Goal: Task Accomplishment & Management: Manage account settings

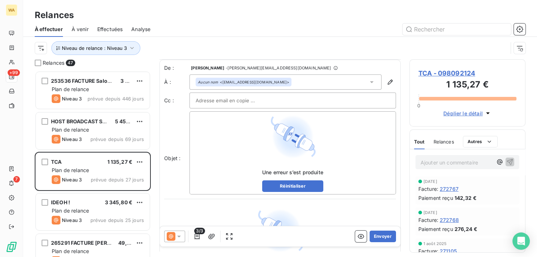
scroll to position [37, 0]
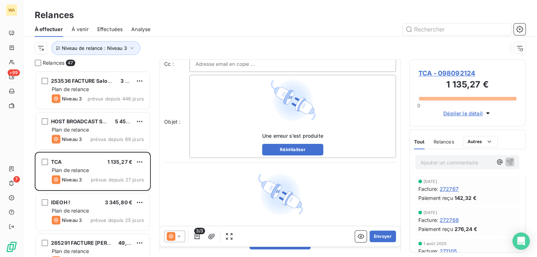
click at [236, 121] on div "Une erreur s’est produite Réinitialiser" at bounding box center [292, 116] width 201 height 78
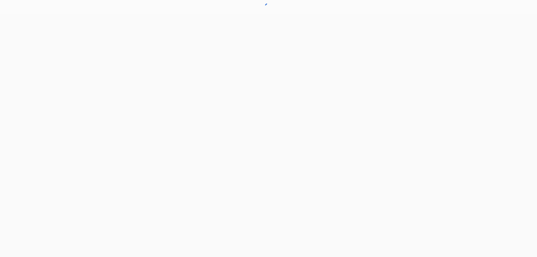
click at [145, 14] on html at bounding box center [268, 7] width 537 height 14
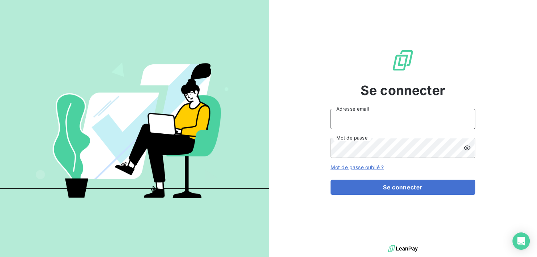
click at [398, 117] on input "Adresse email" at bounding box center [402, 119] width 145 height 20
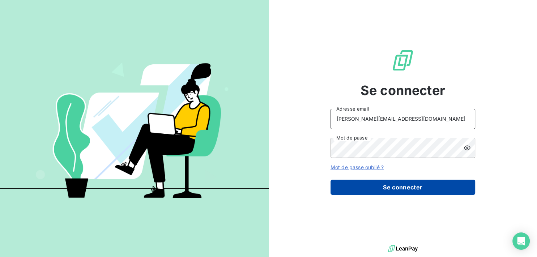
type input "[PERSON_NAME][EMAIL_ADDRESS][DOMAIN_NAME]"
click at [405, 186] on button "Se connecter" at bounding box center [402, 187] width 145 height 15
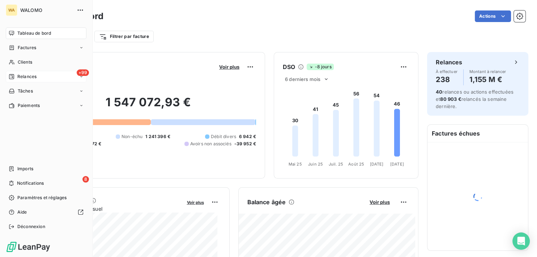
click at [23, 76] on span "Relances" at bounding box center [26, 76] width 19 height 7
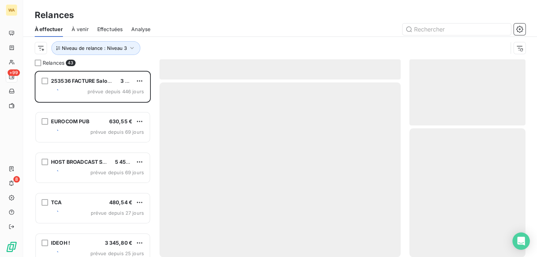
scroll to position [180, 110]
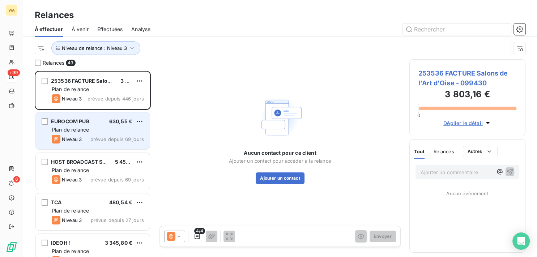
click at [108, 124] on div "EUROCOM PUB 630,55 €" at bounding box center [98, 121] width 92 height 7
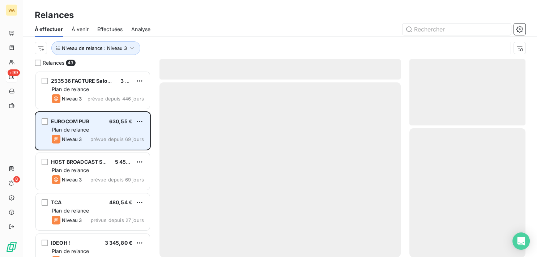
click at [76, 132] on span "Plan de relance" at bounding box center [70, 130] width 37 height 6
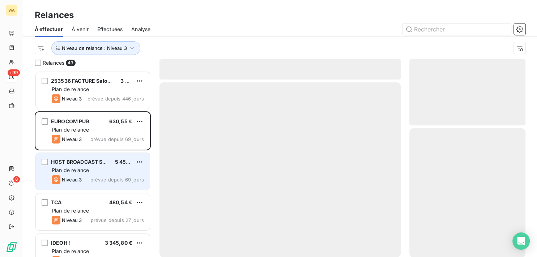
click at [82, 168] on span "Plan de relance" at bounding box center [70, 170] width 37 height 6
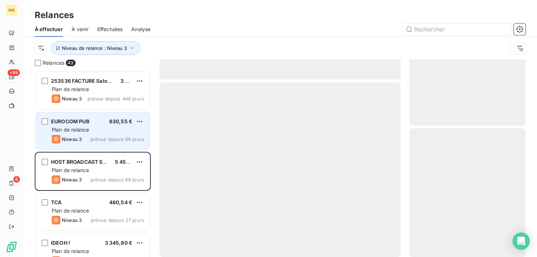
click at [85, 133] on div "EUROCOM PUB 630,55 € Plan de relance Niveau 3 prévue depuis 69 jours" at bounding box center [93, 130] width 114 height 37
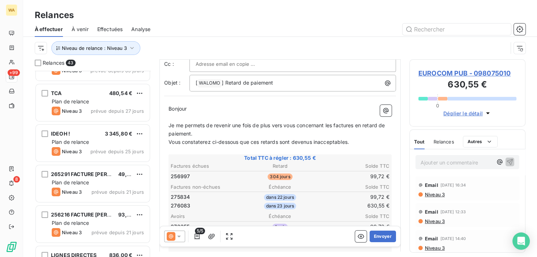
scroll to position [73, 0]
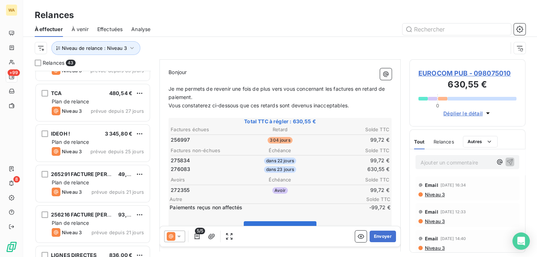
click at [181, 238] on icon at bounding box center [178, 236] width 7 height 7
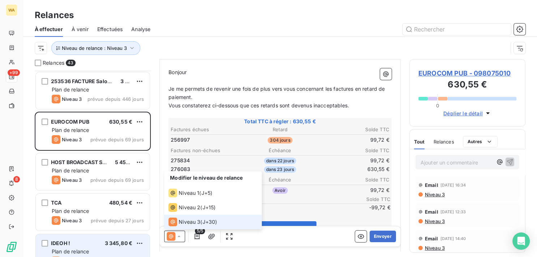
scroll to position [0, 0]
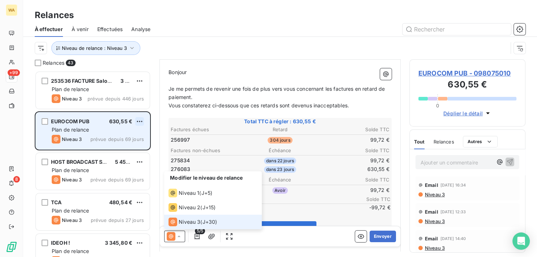
click at [142, 121] on html "WA +99 8 Relances À effectuer À venir Effectuées Analyse Niveau de relance : Ni…" at bounding box center [268, 128] width 537 height 257
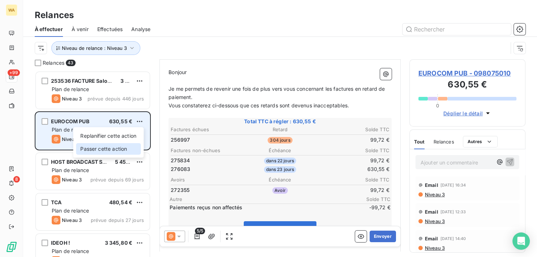
click at [123, 151] on div "Passer cette action" at bounding box center [108, 149] width 65 height 12
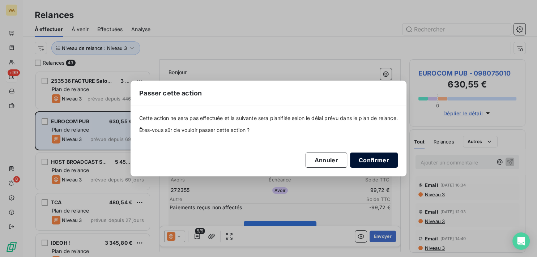
click at [389, 160] on button "Confirmer" at bounding box center [374, 160] width 48 height 15
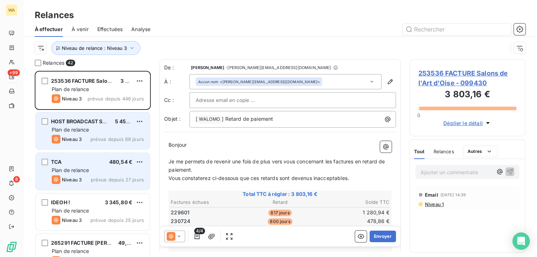
click at [96, 168] on div "Plan de relance" at bounding box center [98, 170] width 92 height 7
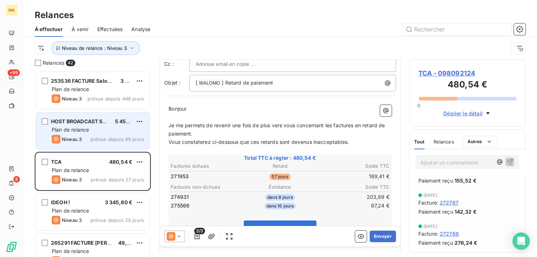
scroll to position [109, 0]
click at [183, 236] on div at bounding box center [174, 237] width 21 height 12
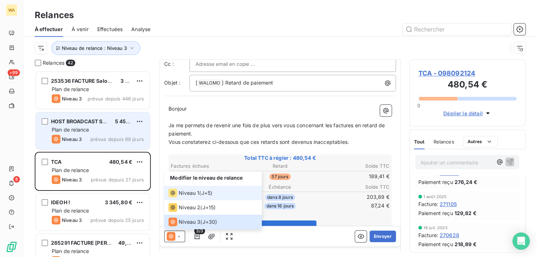
click at [193, 196] on span "Niveau 1" at bounding box center [189, 192] width 21 height 7
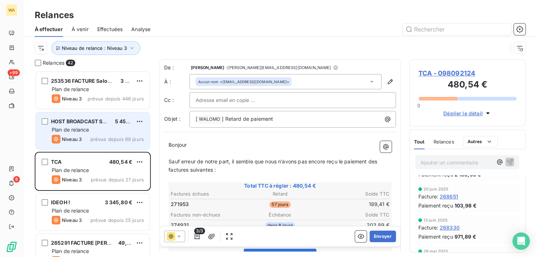
scroll to position [581, 0]
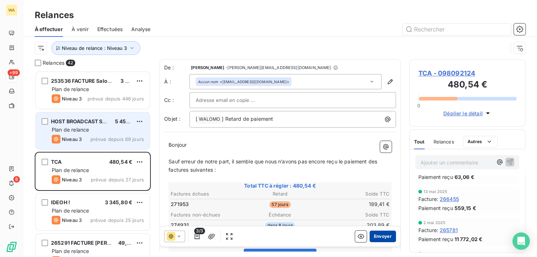
click at [377, 236] on button "Envoyer" at bounding box center [382, 237] width 26 height 12
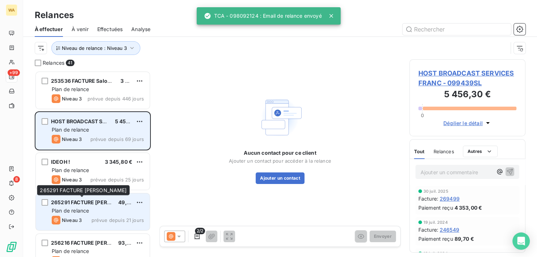
click at [89, 205] on span "265291 FACTURE [PERSON_NAME]" at bounding box center [94, 202] width 87 height 6
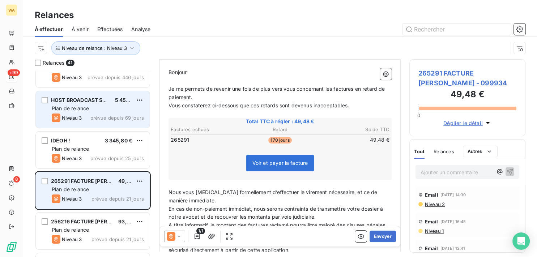
scroll to position [37, 0]
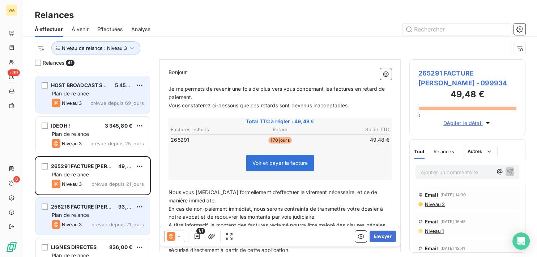
click at [102, 216] on div "Plan de relance" at bounding box center [98, 214] width 92 height 7
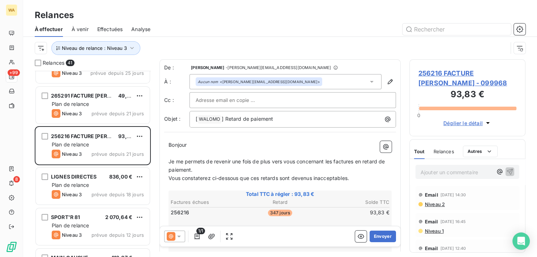
scroll to position [110, 0]
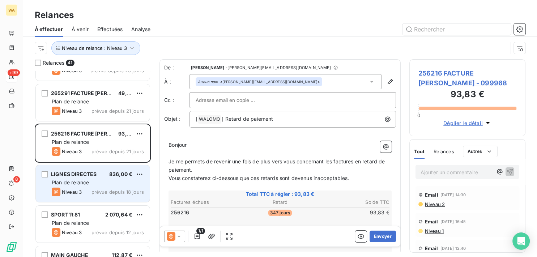
click at [99, 183] on div "Plan de relance" at bounding box center [98, 182] width 92 height 7
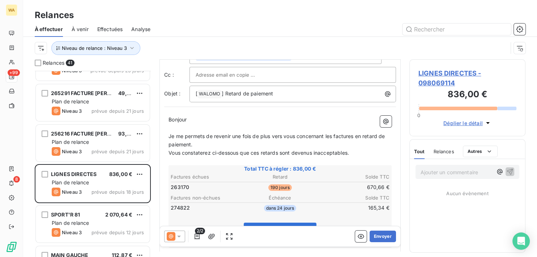
scroll to position [37, 0]
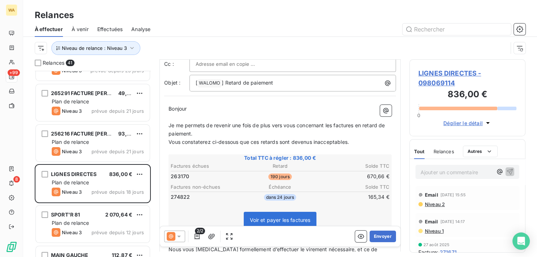
click at [179, 239] on icon at bounding box center [178, 236] width 7 height 7
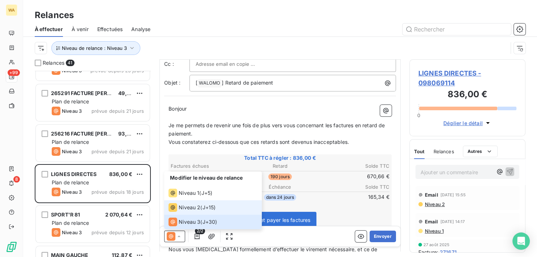
click at [189, 210] on span "Niveau 2" at bounding box center [190, 207] width 22 height 7
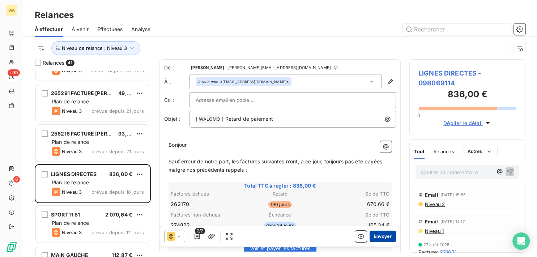
click at [377, 236] on button "Envoyer" at bounding box center [382, 237] width 26 height 12
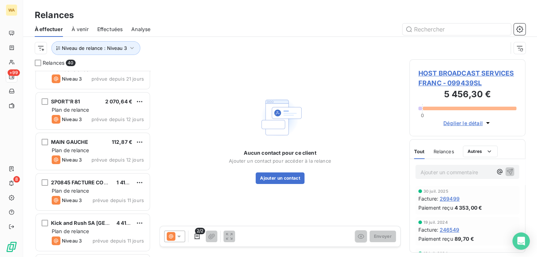
scroll to position [182, 0]
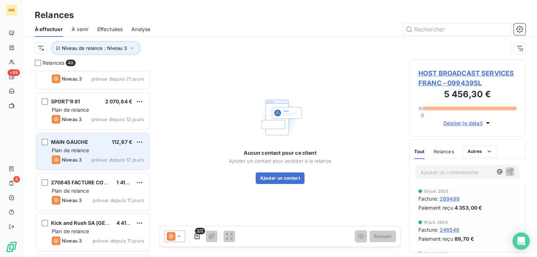
click at [102, 147] on div "Plan de relance" at bounding box center [98, 150] width 92 height 7
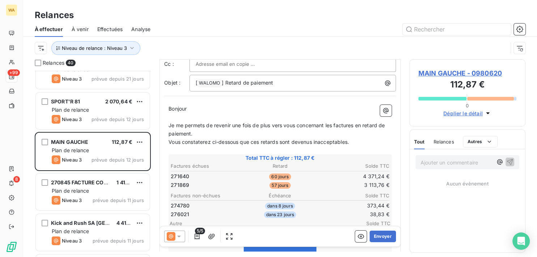
scroll to position [73, 0]
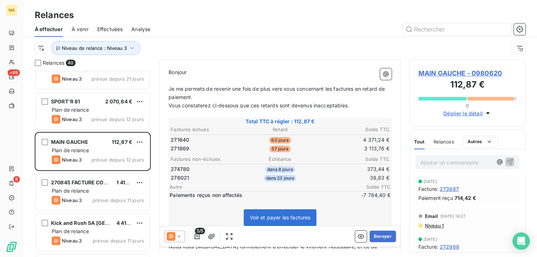
click at [179, 236] on icon at bounding box center [179, 237] width 4 height 2
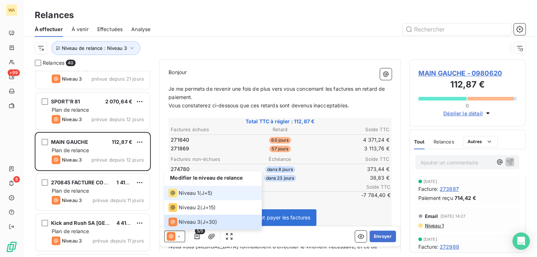
click at [193, 195] on span "Niveau 1" at bounding box center [189, 192] width 21 height 7
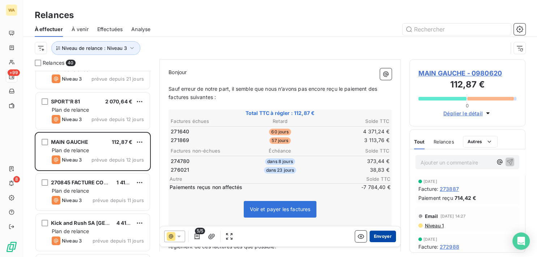
click at [378, 239] on button "Envoyer" at bounding box center [382, 237] width 26 height 12
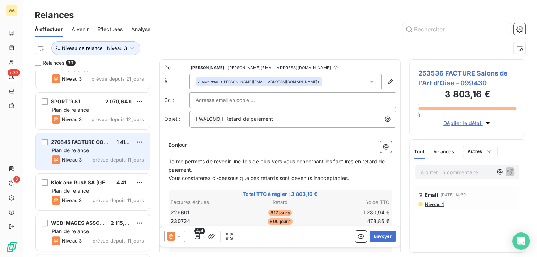
click at [93, 151] on div "Plan de relance" at bounding box center [98, 150] width 92 height 7
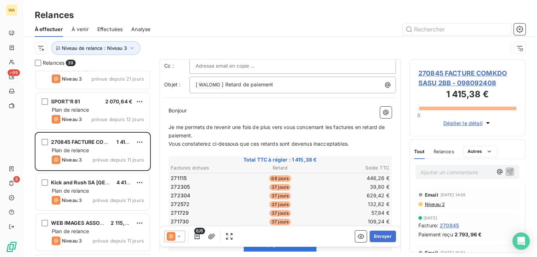
scroll to position [73, 0]
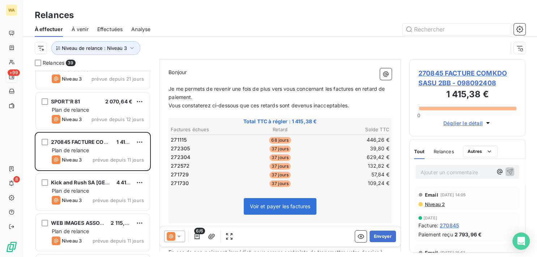
click at [179, 241] on div at bounding box center [174, 237] width 21 height 12
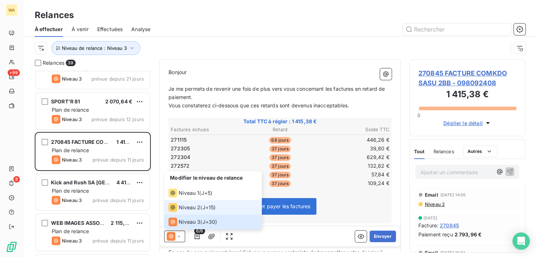
click at [191, 209] on span "Niveau 2" at bounding box center [190, 207] width 22 height 7
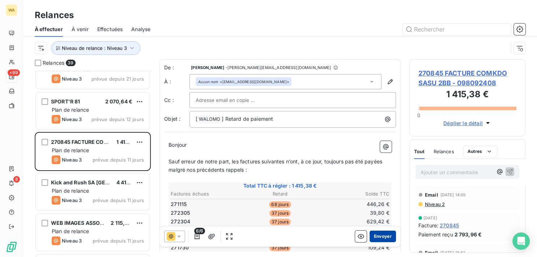
click at [372, 235] on button "Envoyer" at bounding box center [382, 237] width 26 height 12
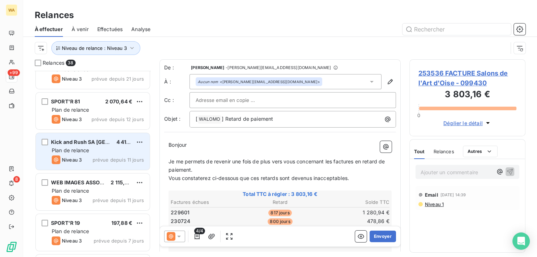
click at [91, 153] on div "Plan de relance" at bounding box center [98, 150] width 92 height 7
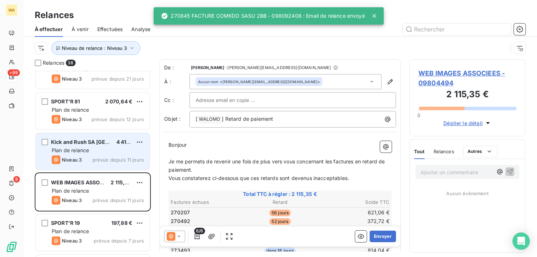
click at [92, 150] on div "Plan de relance" at bounding box center [98, 150] width 92 height 7
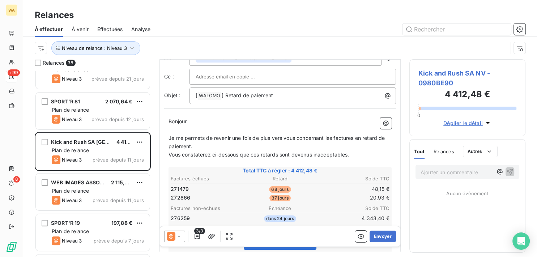
scroll to position [37, 0]
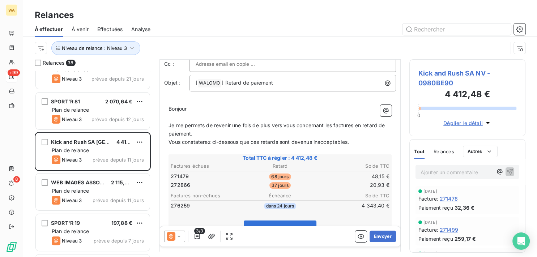
click at [180, 235] on icon at bounding box center [178, 236] width 7 height 7
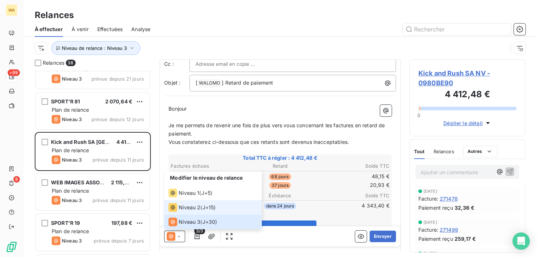
click at [192, 206] on span "Niveau 2" at bounding box center [190, 207] width 22 height 7
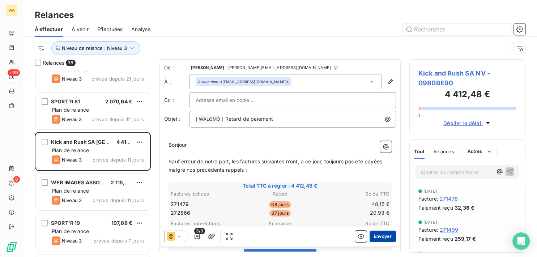
click at [376, 234] on button "Envoyer" at bounding box center [382, 237] width 26 height 12
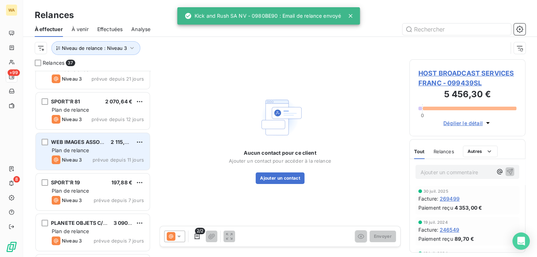
click at [90, 154] on div "WEB IMAGES ASSOCIEES 2 115,35 € Plan de relance Niveau 3 prévue depuis 11 jours" at bounding box center [93, 151] width 114 height 37
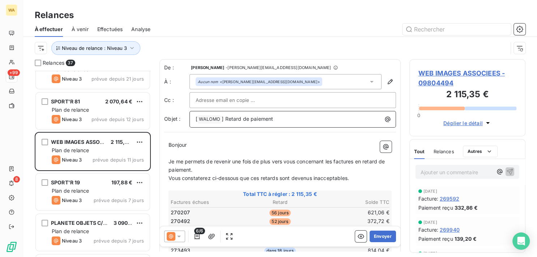
click at [282, 120] on p "[ WALOMO ﻿ ] Retard de paiement" at bounding box center [295, 119] width 198 height 9
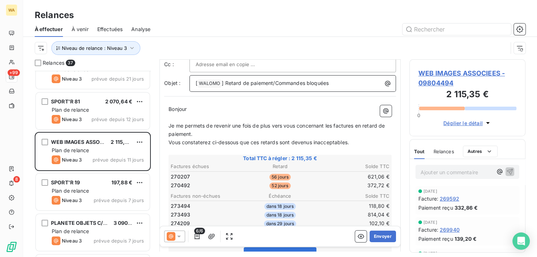
scroll to position [37, 0]
click at [182, 238] on icon at bounding box center [178, 236] width 7 height 7
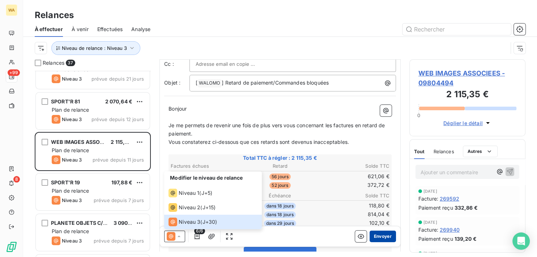
click at [374, 237] on button "Envoyer" at bounding box center [382, 237] width 26 height 12
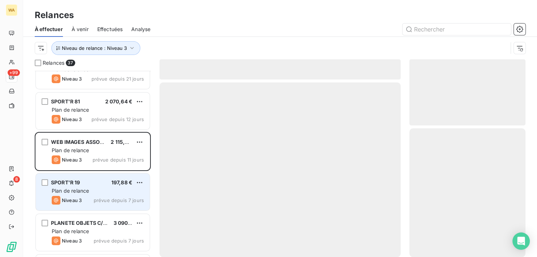
click at [93, 187] on div "Plan de relance" at bounding box center [98, 190] width 92 height 7
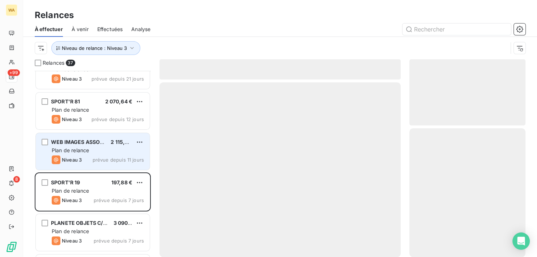
click at [99, 154] on div "WEB IMAGES ASSOCIEES 2 115,35 € Plan de relance Niveau 3 prévue depuis 11 jours" at bounding box center [93, 151] width 114 height 37
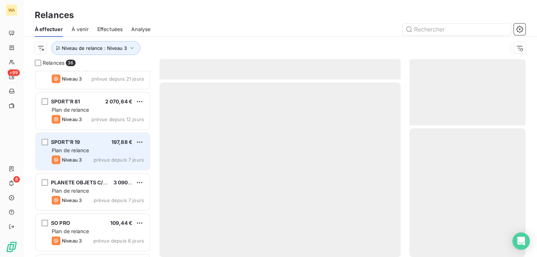
click at [100, 154] on div "SPORT'R 19 197,88 € Plan de relance Niveau 3 prévue depuis 7 jours" at bounding box center [93, 151] width 114 height 37
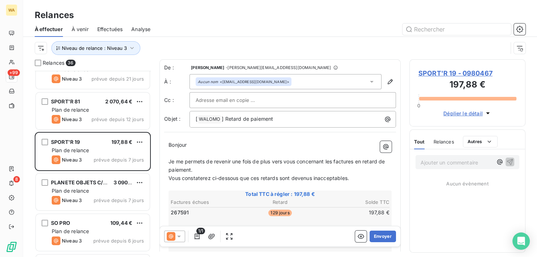
click at [178, 236] on icon at bounding box center [178, 236] width 7 height 7
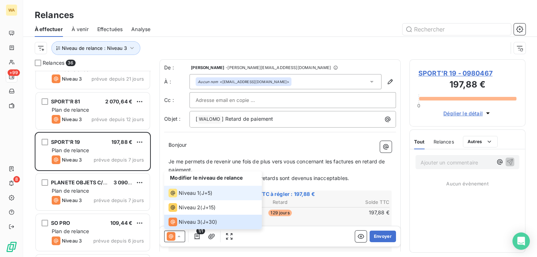
click at [189, 190] on span "Niveau 1" at bounding box center [189, 192] width 21 height 7
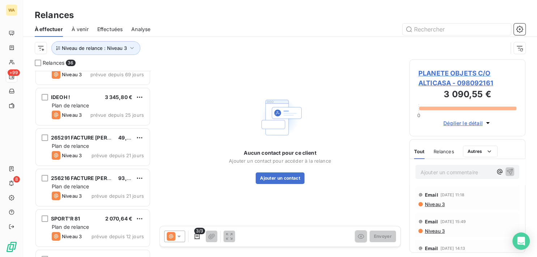
scroll to position [73, 0]
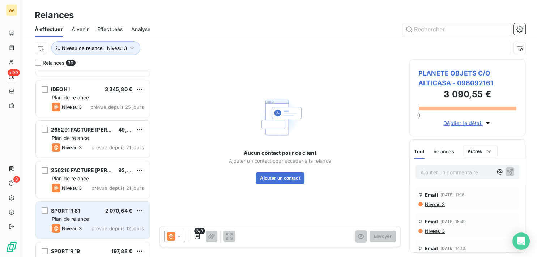
click at [95, 213] on div "SPORT'R 81 2 070,64 €" at bounding box center [98, 211] width 92 height 7
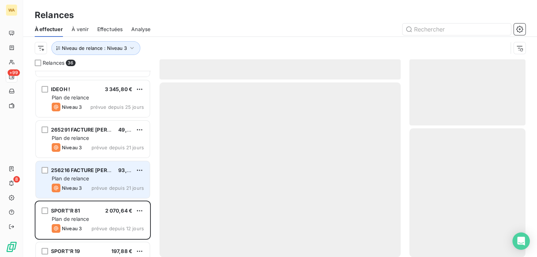
scroll to position [110, 0]
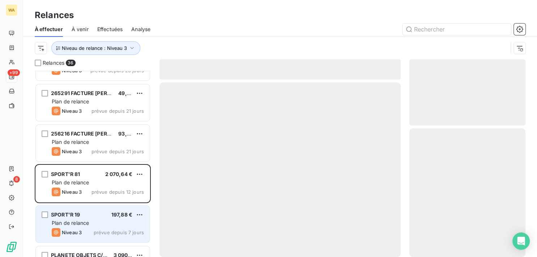
click at [87, 217] on div "SPORT'R 19 197,88 €" at bounding box center [98, 214] width 92 height 7
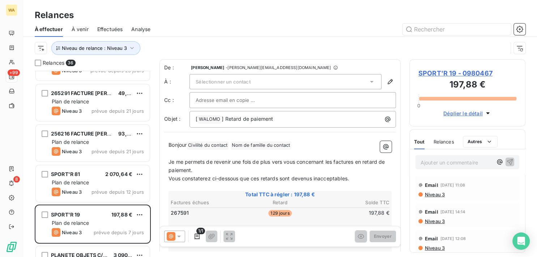
click at [208, 82] on span "Sélectionner un contact" at bounding box center [223, 82] width 55 height 6
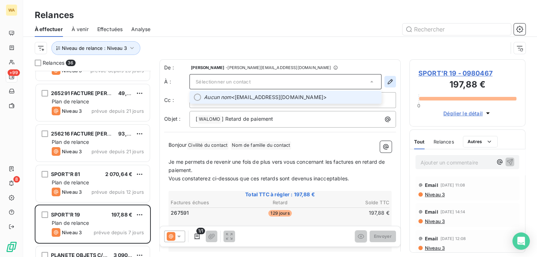
click at [386, 80] on icon "button" at bounding box center [389, 81] width 7 height 7
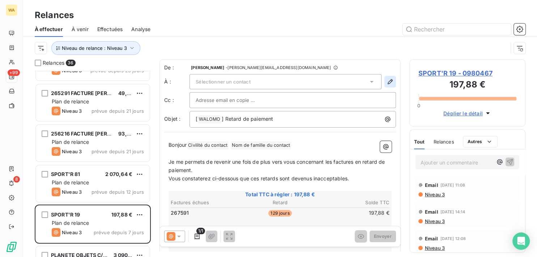
click at [388, 82] on icon "button" at bounding box center [390, 81] width 5 height 5
click at [386, 84] on icon "button" at bounding box center [389, 81] width 7 height 7
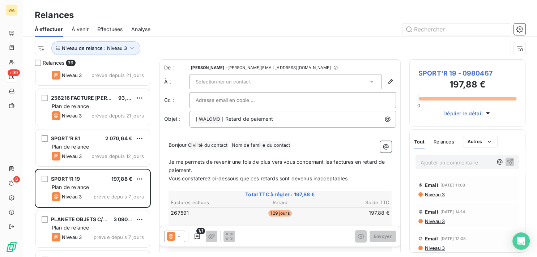
scroll to position [182, 0]
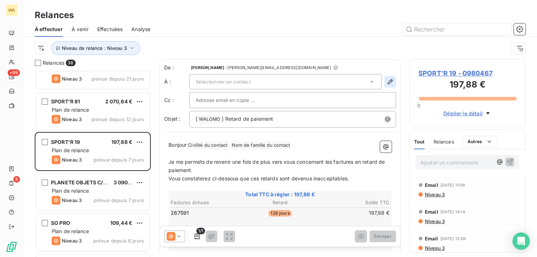
click at [386, 83] on icon "button" at bounding box center [389, 81] width 7 height 7
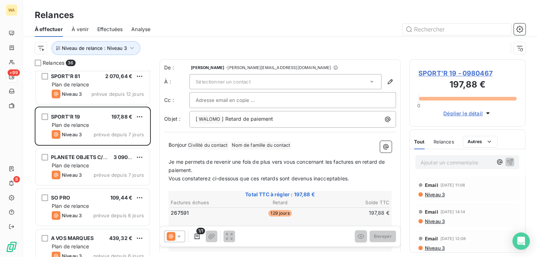
scroll to position [219, 0]
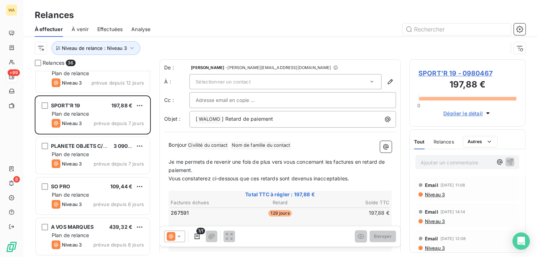
click at [85, 199] on div "SO PRO 109,44 € Plan de relance Niveau 3 prévue depuis 6 jours" at bounding box center [93, 195] width 114 height 37
